Goal: Task Accomplishment & Management: Manage account settings

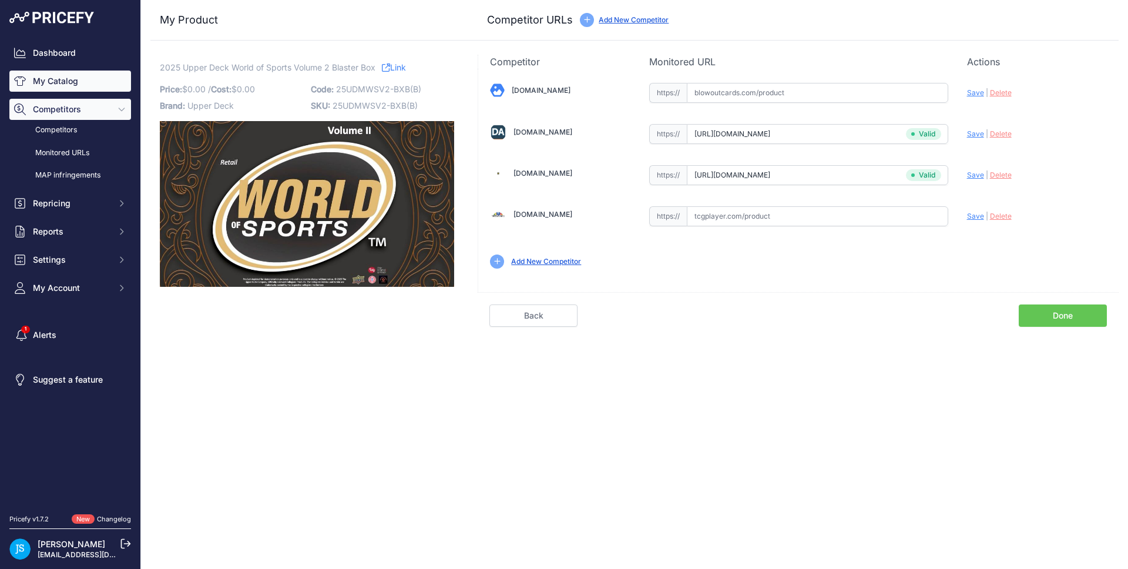
click at [58, 80] on link "My Catalog" at bounding box center [70, 81] width 122 height 21
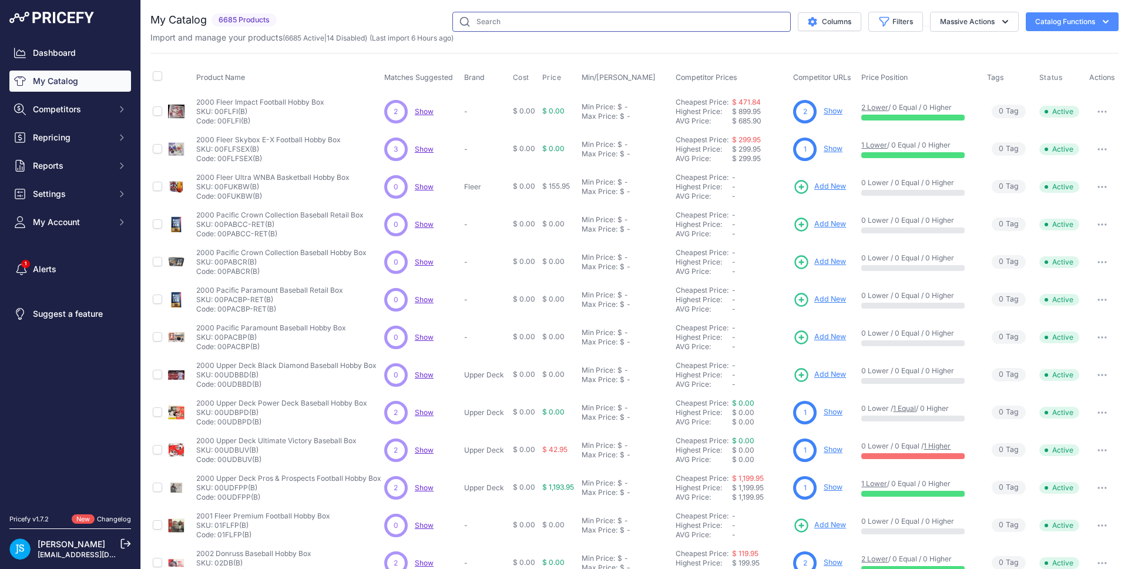
click at [538, 26] on input "text" at bounding box center [621, 22] width 338 height 20
paste input "Magic: The Gathering Marvel's Spiderman Collector Booster"
type input "Magic: The Gathering Marvel's Spiderman Collector Booster"
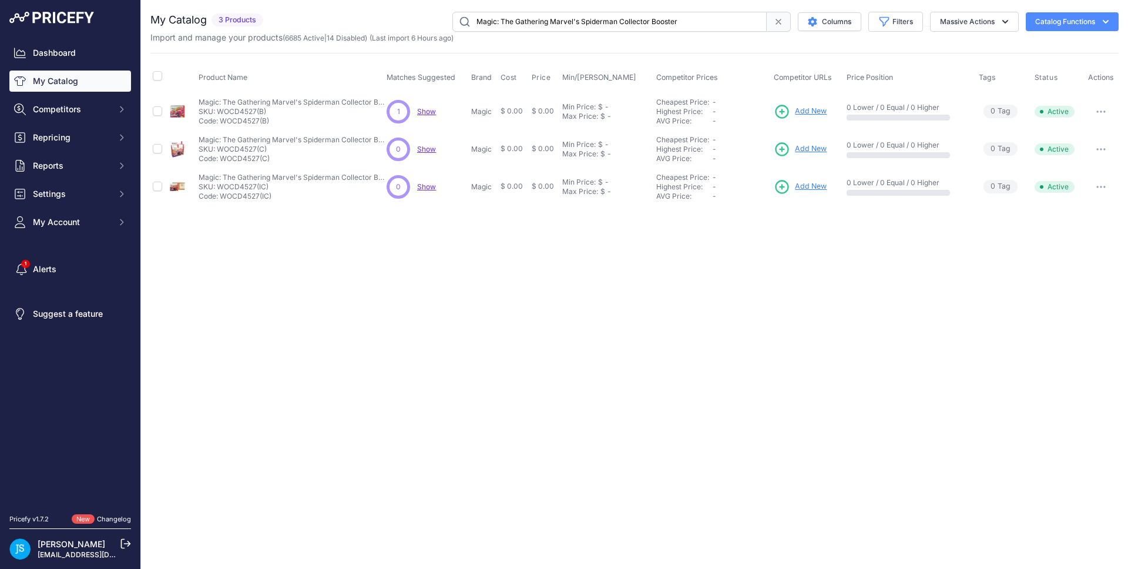
click at [806, 113] on span "Add New" at bounding box center [811, 111] width 32 height 11
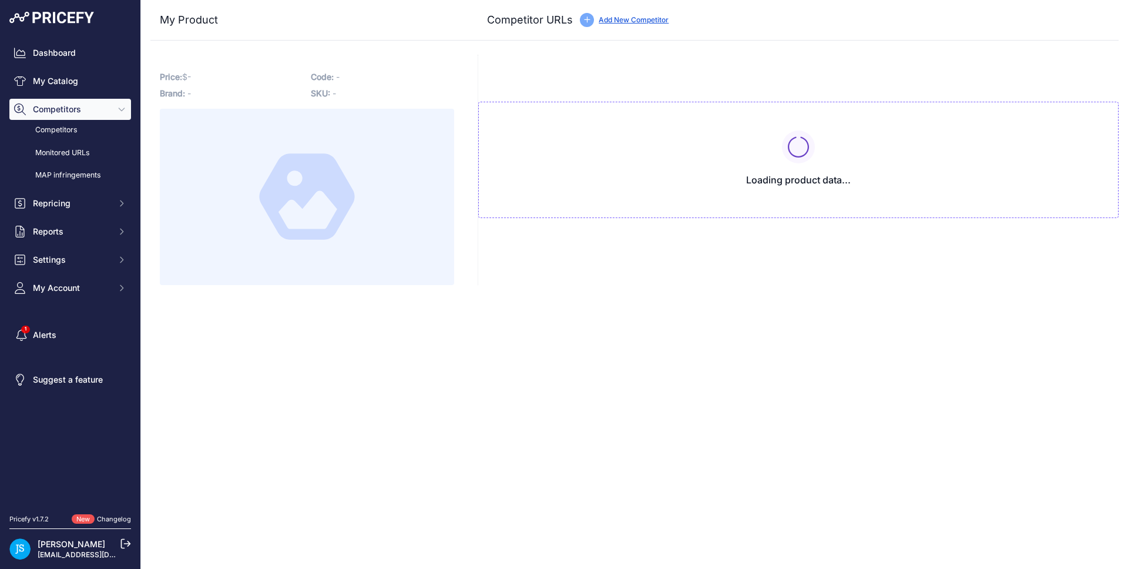
type input "[DOMAIN_NAME][URL]"
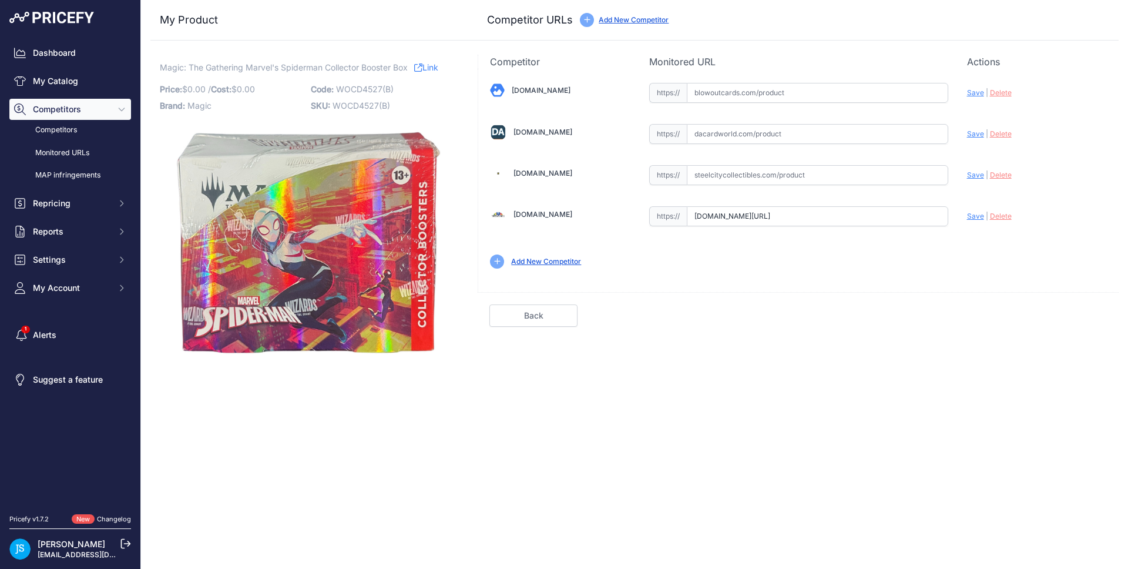
scroll to position [0, 212]
drag, startPoint x: 922, startPoint y: 217, endPoint x: 954, endPoint y: 216, distance: 31.8
click at [954, 216] on div "[DOMAIN_NAME] Valid Save" at bounding box center [798, 175] width 640 height 212
click at [865, 217] on input "www.tcgplayer.com/categories/trading-and-collectible-card-games/magic-the-gathe…" at bounding box center [817, 216] width 261 height 20
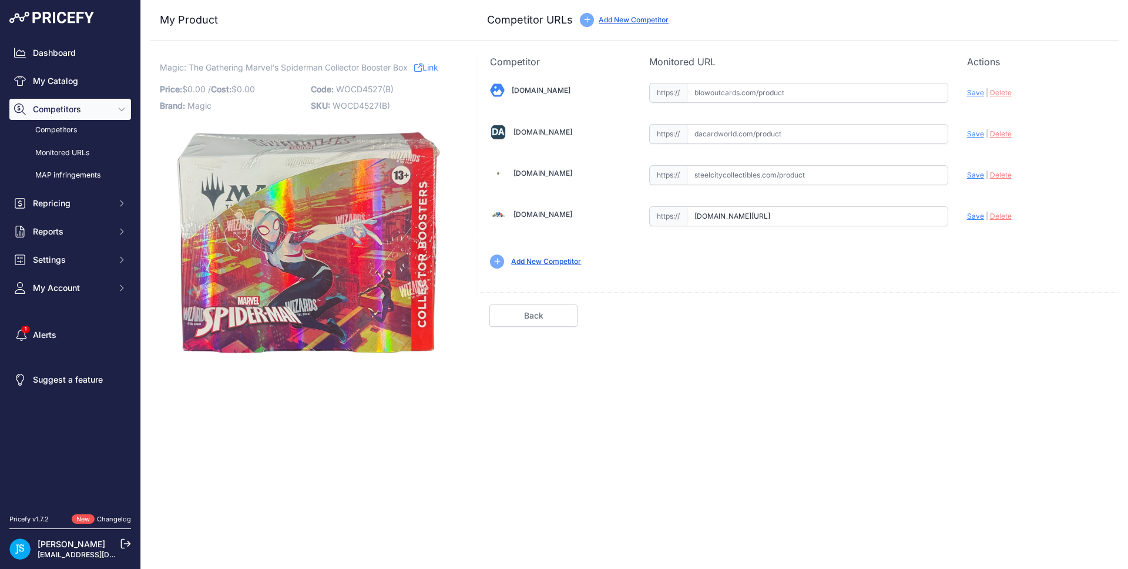
click at [865, 217] on input "www.tcgplayer.com/categories/trading-and-collectible-card-games/magic-the-gathe…" at bounding box center [817, 216] width 261 height 20
click at [1002, 217] on span "Delete" at bounding box center [1001, 216] width 22 height 9
click at [714, 170] on input "text" at bounding box center [817, 175] width 261 height 20
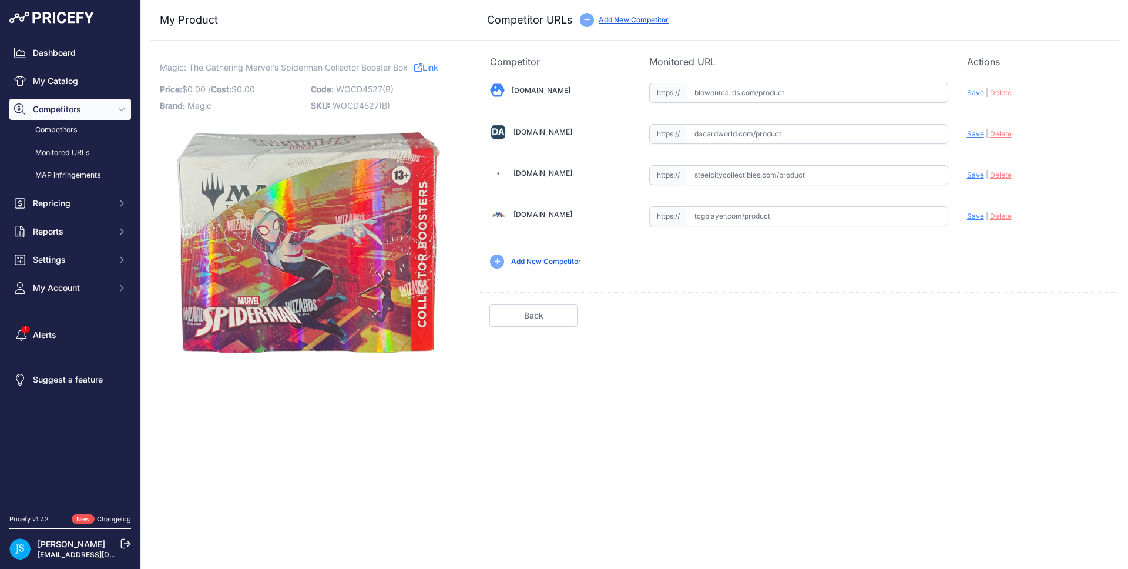
paste input "https://www.steelcitycollectibles.com/i/magic-the-gathering-spiderman-collector…"
click at [974, 176] on span "Save" at bounding box center [975, 174] width 17 height 9
type input "https://www.steelcitycollectibles.com/i/magic-the-gathering-spiderman-collector…"
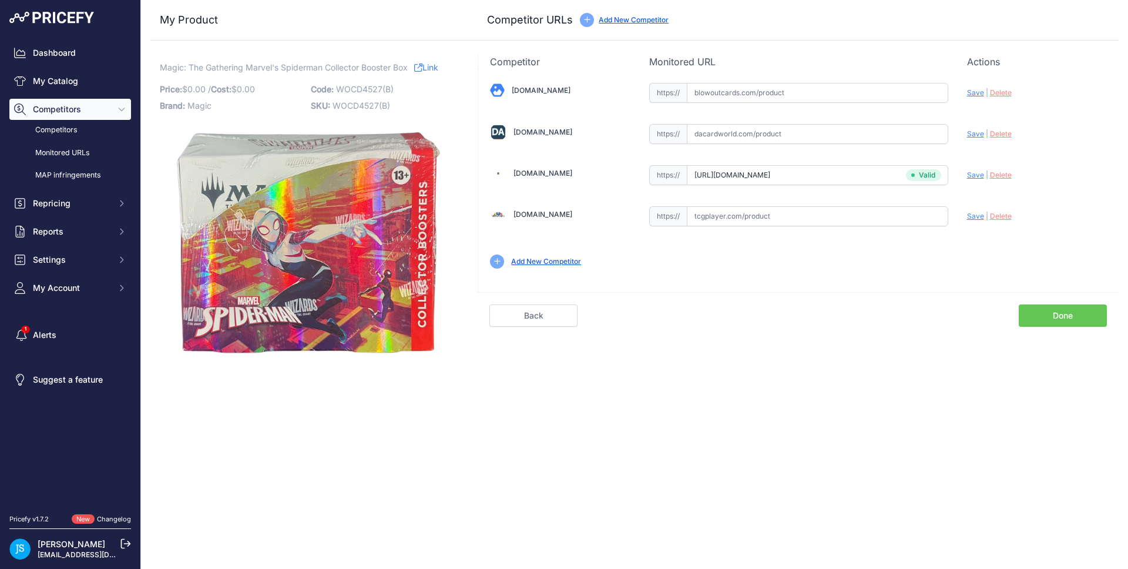
click at [746, 137] on input "text" at bounding box center [817, 134] width 261 height 20
paste input "https://www.dacardworld.com/gaming/magic-the-gathering-spider-man-collector-boo…"
click at [975, 132] on span "Save" at bounding box center [975, 133] width 17 height 9
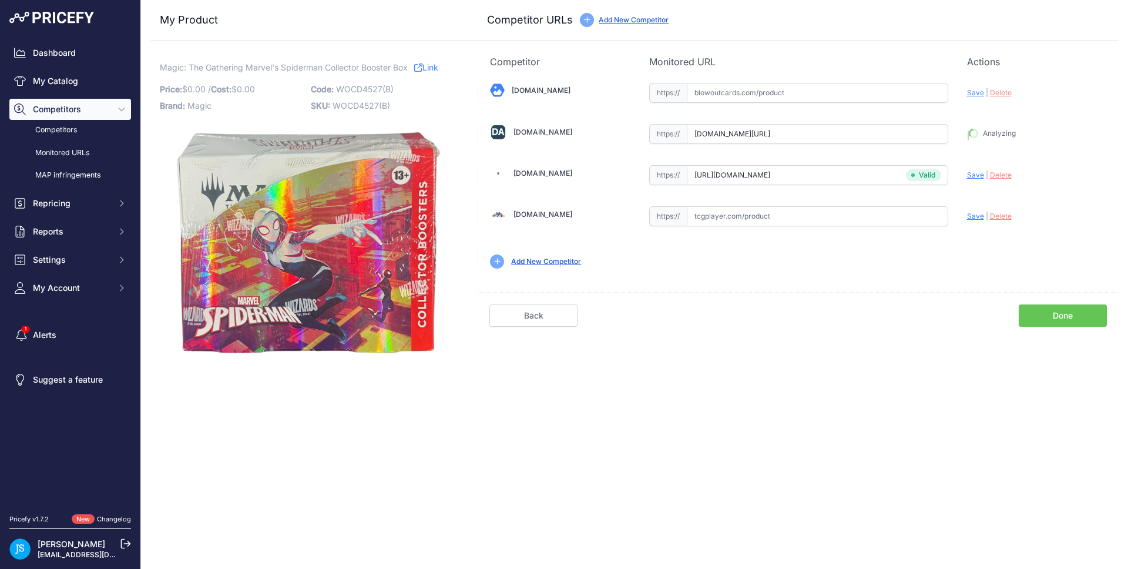
type input "https://www.dacardworld.com/gaming/magic-the-gathering-spider-man-collector-boo…"
click at [781, 212] on input "text" at bounding box center [817, 216] width 261 height 20
paste input "https://www.tcgplayer.com/product/621110/magic-marvels-spider-man-marvels-spide…"
click at [971, 213] on span "Save" at bounding box center [975, 216] width 17 height 9
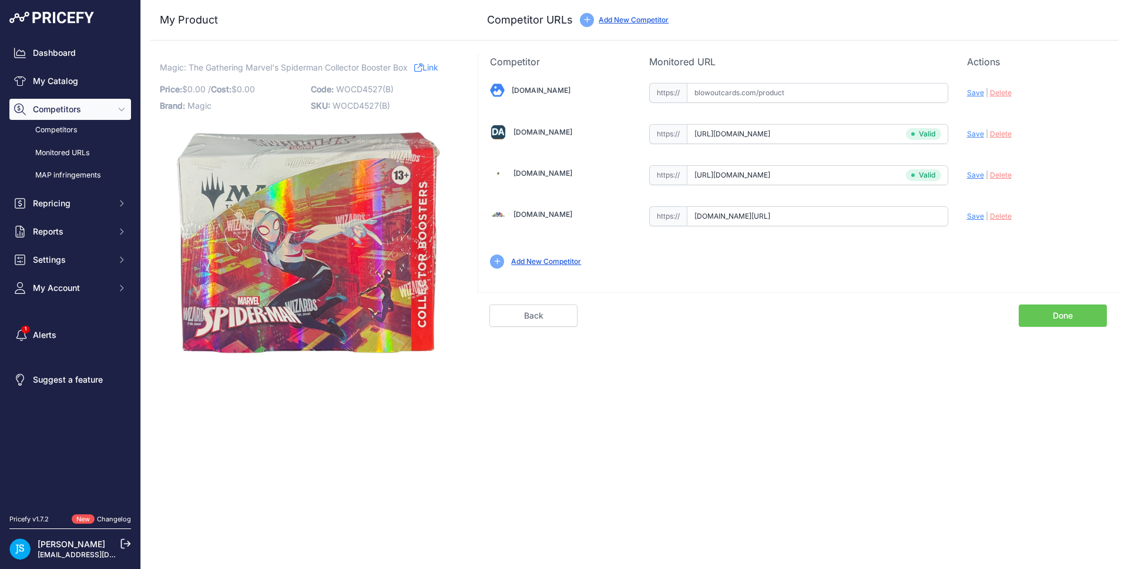
scroll to position [0, 0]
type input "https://www.tcgplayer.com/product/621110/magic-marvels-spider-man-marvels-spide…"
drag, startPoint x: 160, startPoint y: 69, endPoint x: 392, endPoint y: 67, distance: 232.1
click at [392, 67] on span "Magic: The Gathering Marvel's Spiderman Collector Booster Box" at bounding box center [284, 67] width 248 height 15
copy span "Magic: The Gathering Marvel's Spiderman Collector Booster"
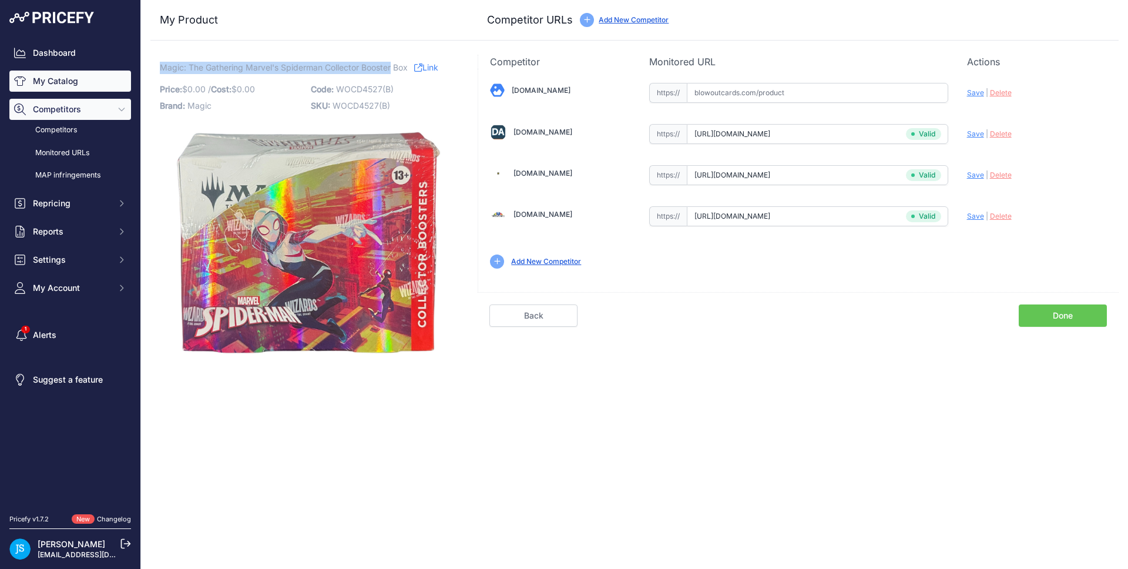
click at [90, 86] on link "My Catalog" at bounding box center [70, 81] width 122 height 21
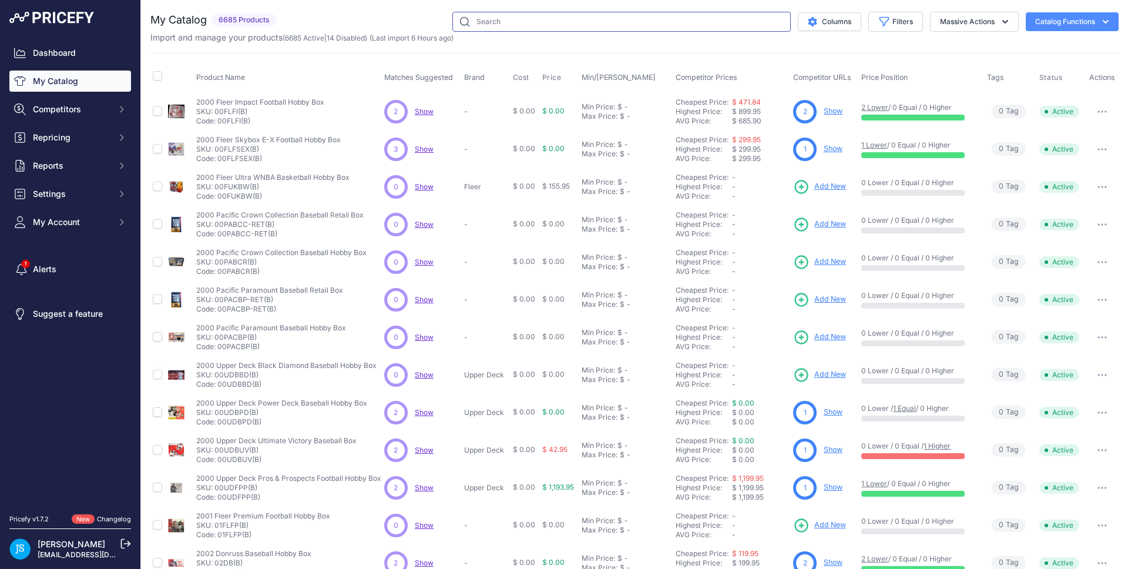
click at [518, 24] on input "text" at bounding box center [621, 22] width 338 height 20
paste input "Magic: The Gathering Marvel's Spiderman Collector Booster"
type input "Magic: The Gathering Marvel's Spiderman Collector Booster"
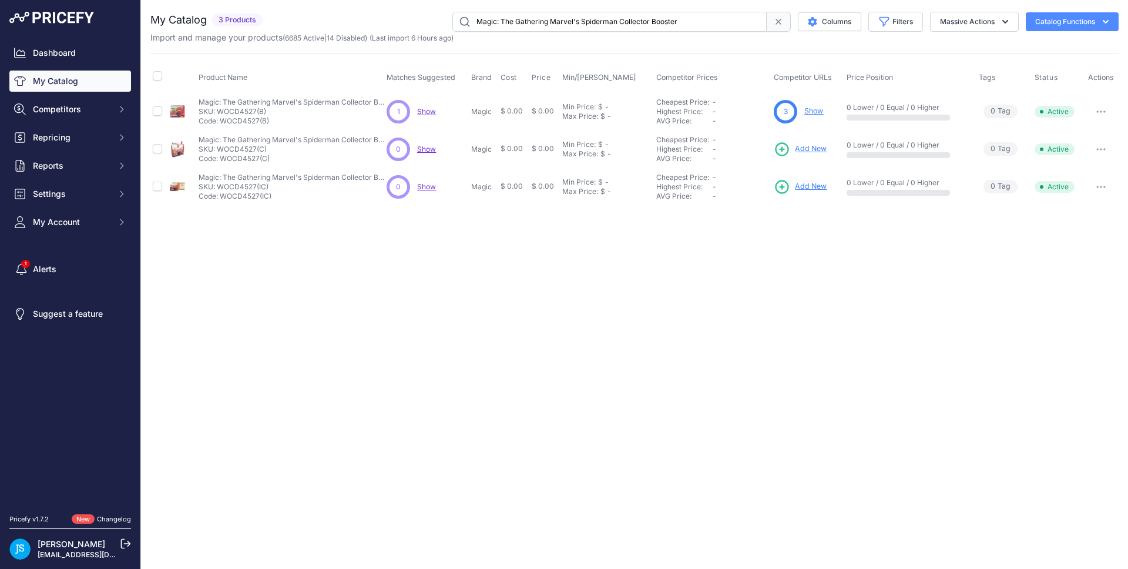
click at [816, 186] on span "Add New" at bounding box center [811, 186] width 32 height 11
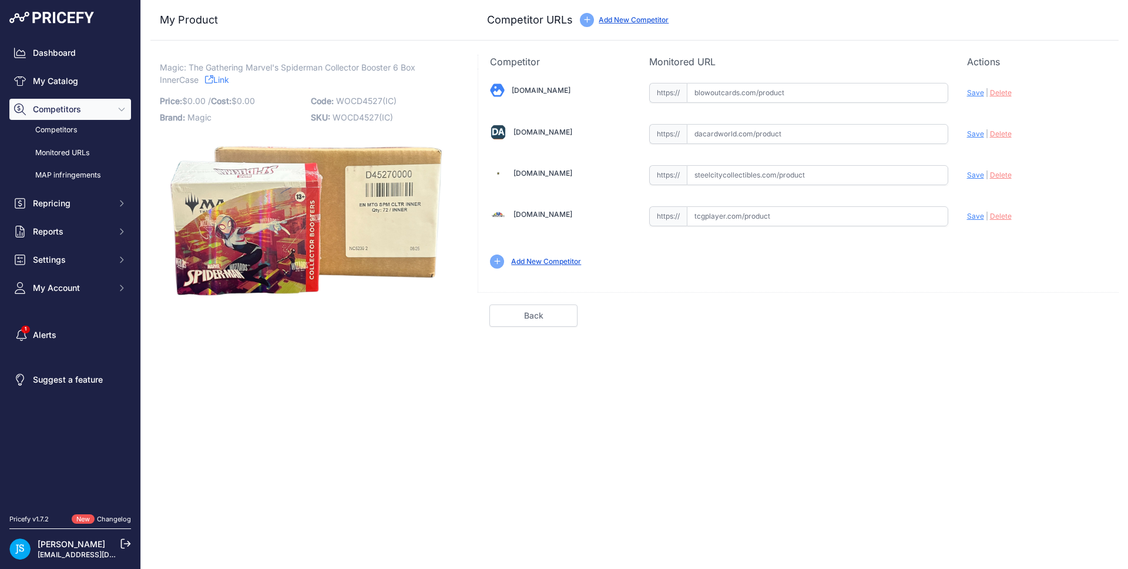
click at [771, 186] on div "[DOMAIN_NAME] Valid Save" at bounding box center [798, 175] width 640 height 212
drag, startPoint x: 807, startPoint y: 166, endPoint x: 814, endPoint y: 171, distance: 8.5
click at [807, 166] on input "text" at bounding box center [817, 175] width 261 height 20
paste input "[URL][DOMAIN_NAME]"
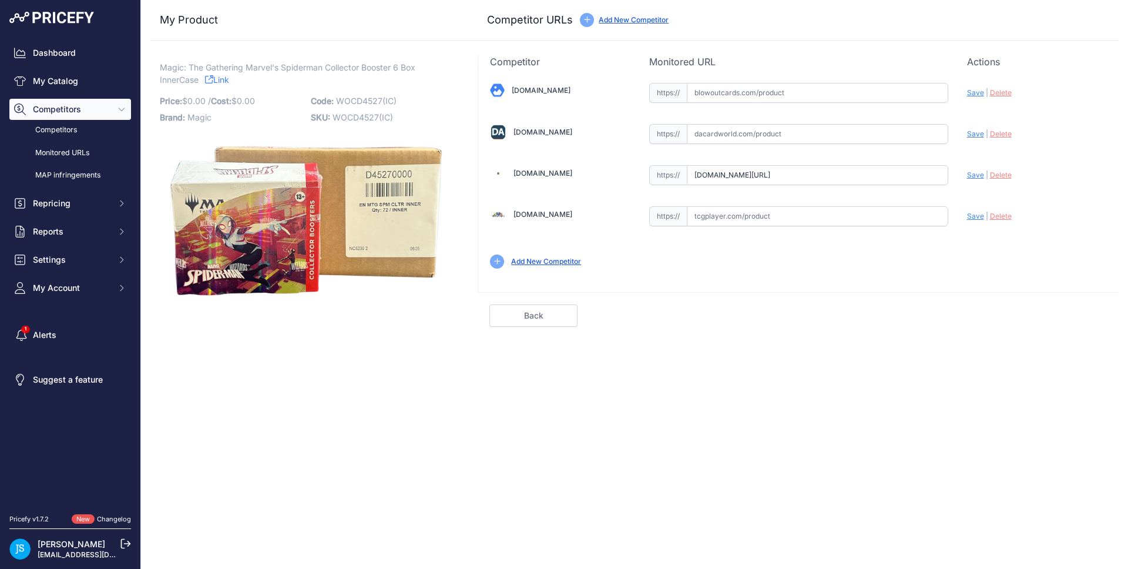
click at [973, 174] on span "Save" at bounding box center [975, 174] width 17 height 9
type input "[URL][DOMAIN_NAME]"
click at [761, 129] on input "text" at bounding box center [817, 134] width 261 height 20
paste input "[URL][DOMAIN_NAME]"
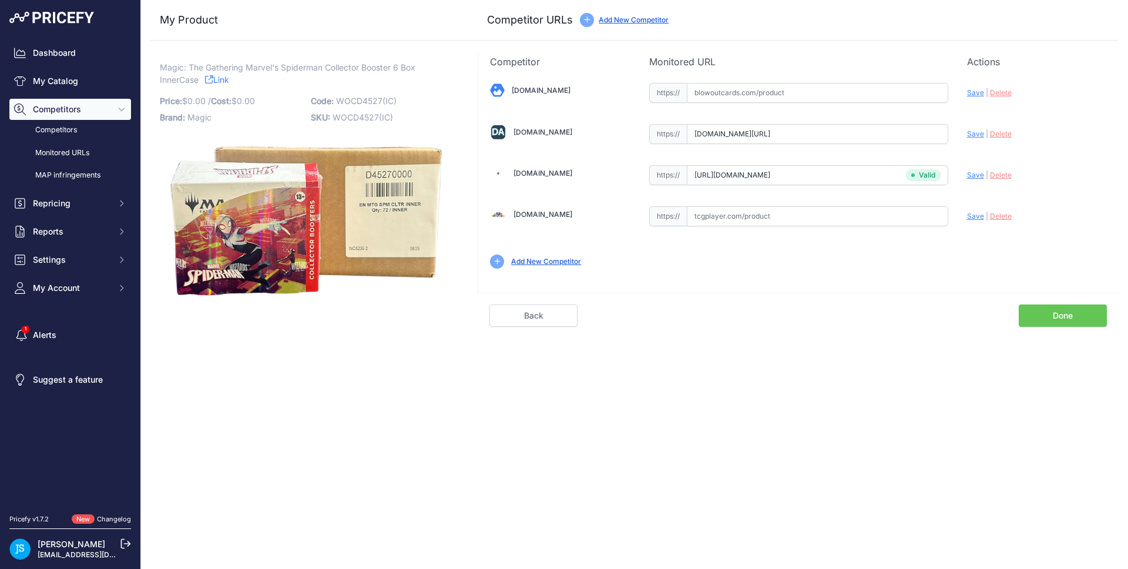
click at [979, 136] on span "Save" at bounding box center [975, 133] width 17 height 9
type input "[URL][DOMAIN_NAME]"
click at [763, 213] on input "text" at bounding box center [817, 216] width 261 height 20
paste input "[DOMAIN_NAME][URL]"
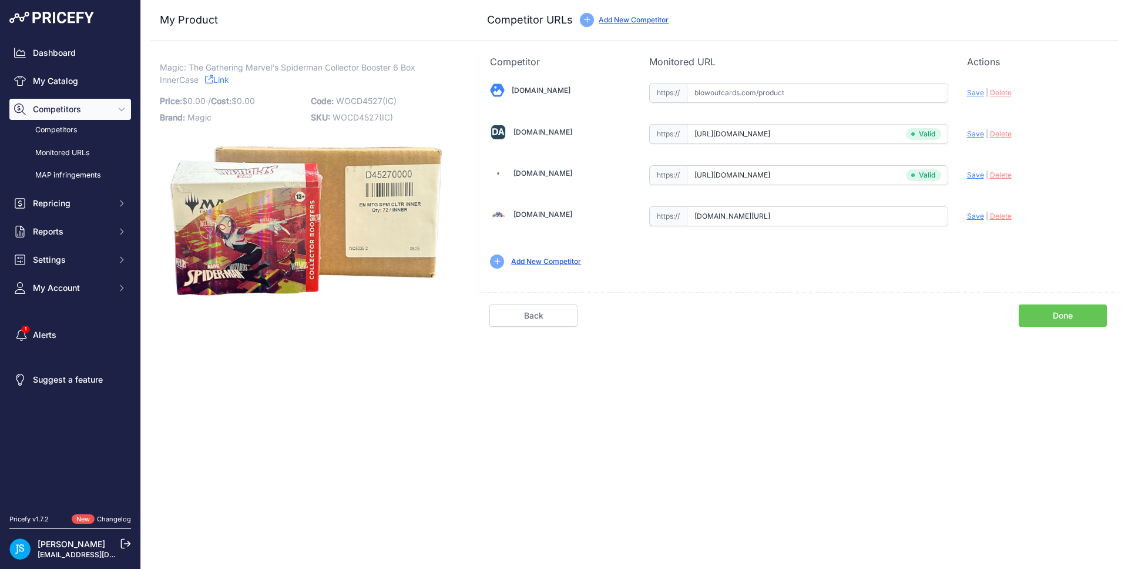
click at [971, 216] on span "Save" at bounding box center [975, 216] width 17 height 9
type input "[URL][DOMAIN_NAME]"
